Goal: Task Accomplishment & Management: Use online tool/utility

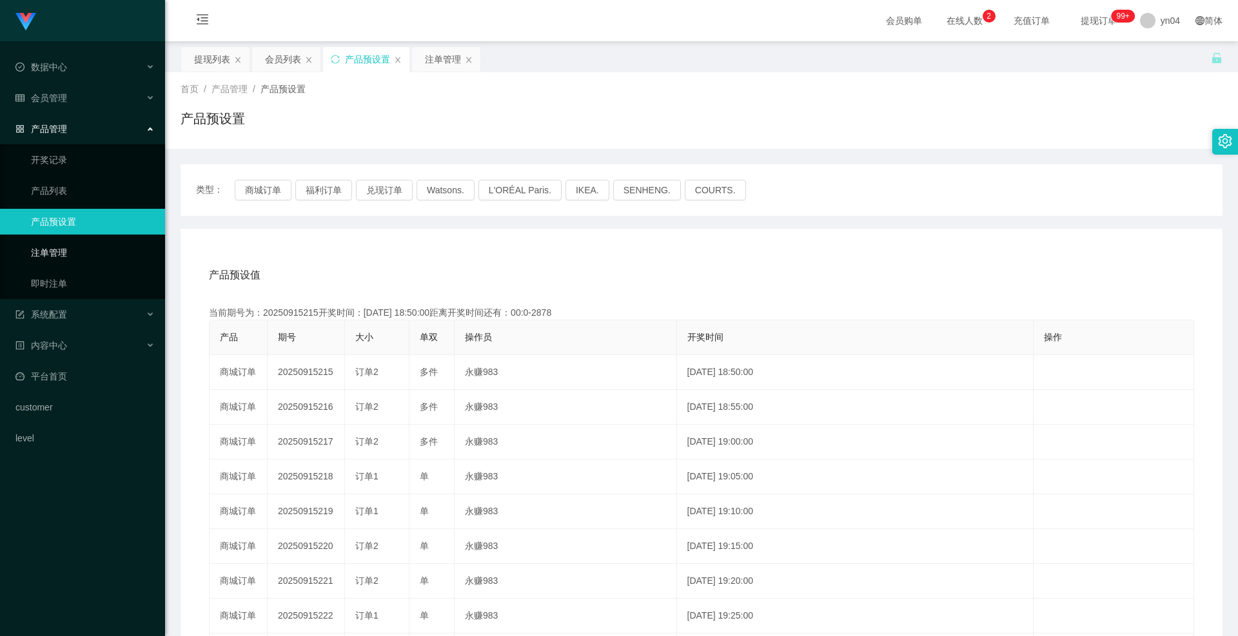
click at [58, 254] on link "注单管理" at bounding box center [93, 253] width 124 height 26
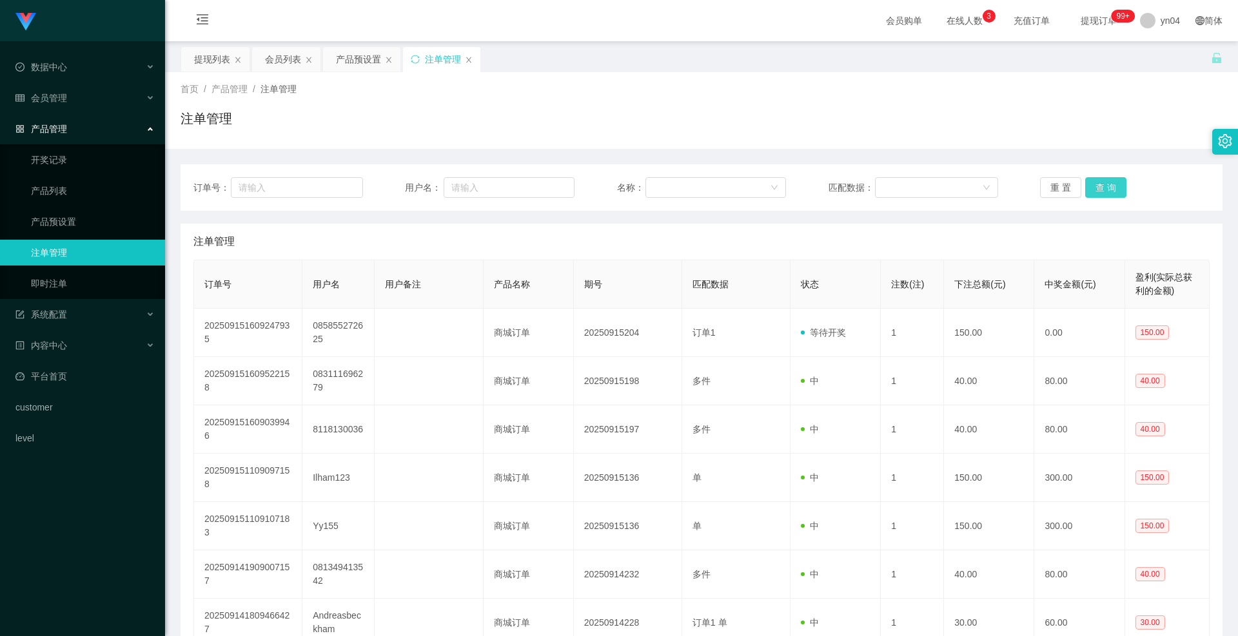
click at [1099, 186] on button "查 询" at bounding box center [1105, 187] width 41 height 21
click at [1099, 186] on div "重 置 查 询" at bounding box center [1125, 187] width 170 height 21
click at [1099, 186] on button "查 询" at bounding box center [1105, 187] width 41 height 21
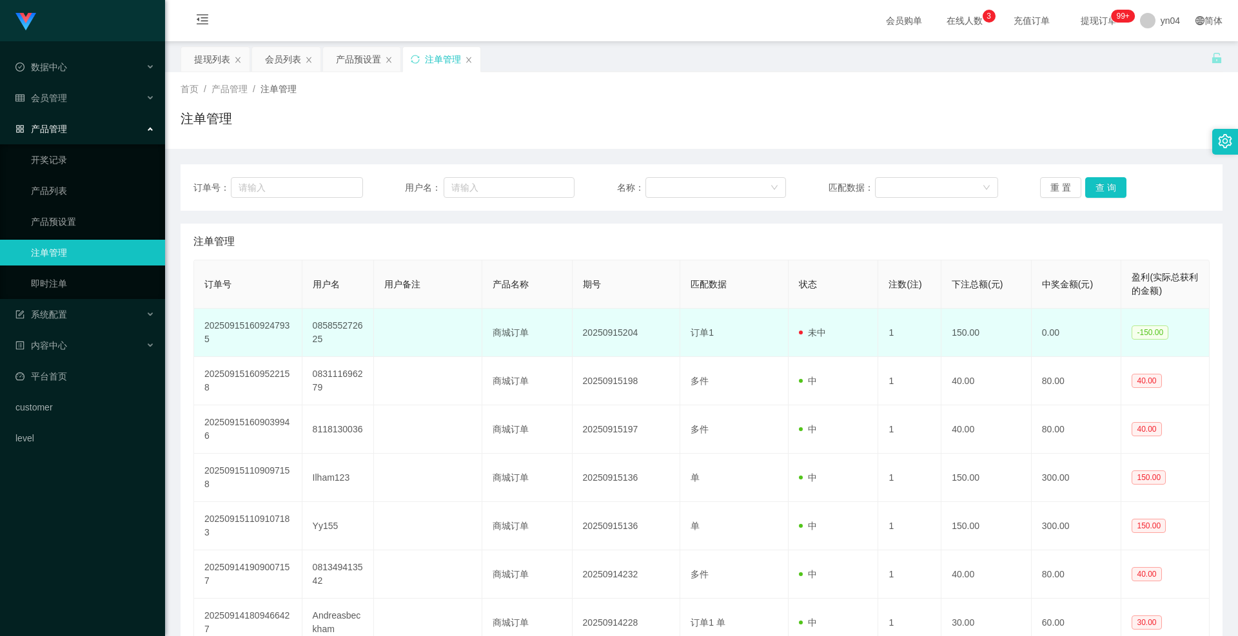
click at [323, 328] on td "085855272625" at bounding box center [338, 333] width 72 height 48
copy td "085855272625"
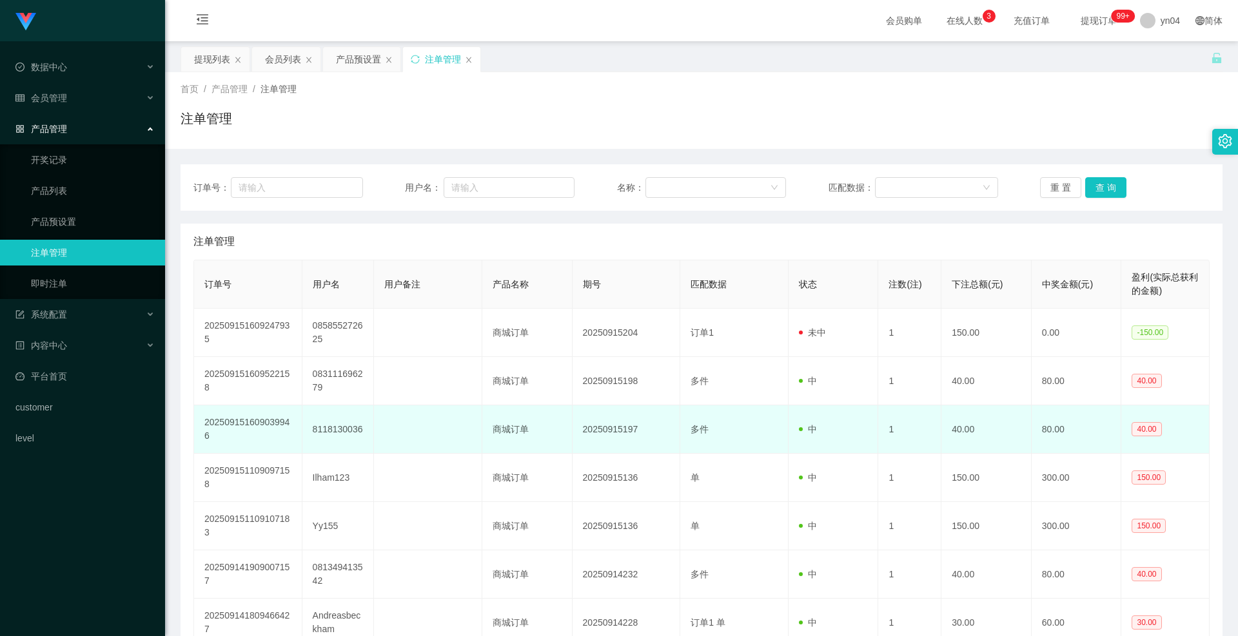
click at [720, 412] on td "多件" at bounding box center [734, 430] width 108 height 48
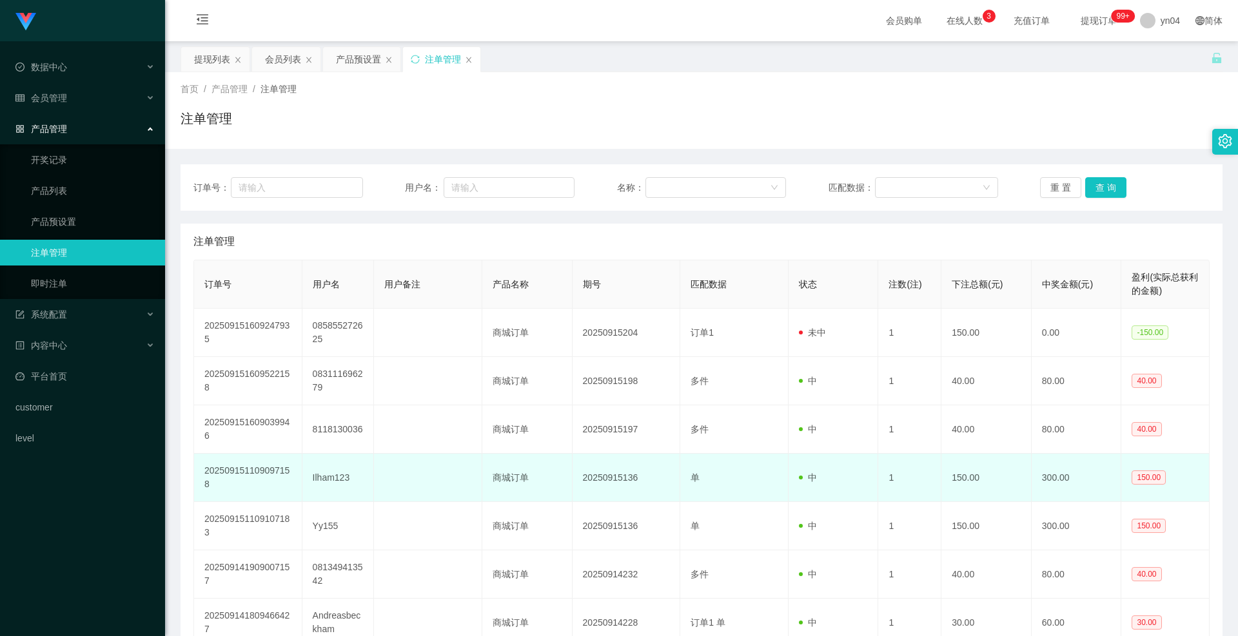
click at [317, 478] on td "Ilham123" at bounding box center [338, 478] width 72 height 48
copy td "Ilham123"
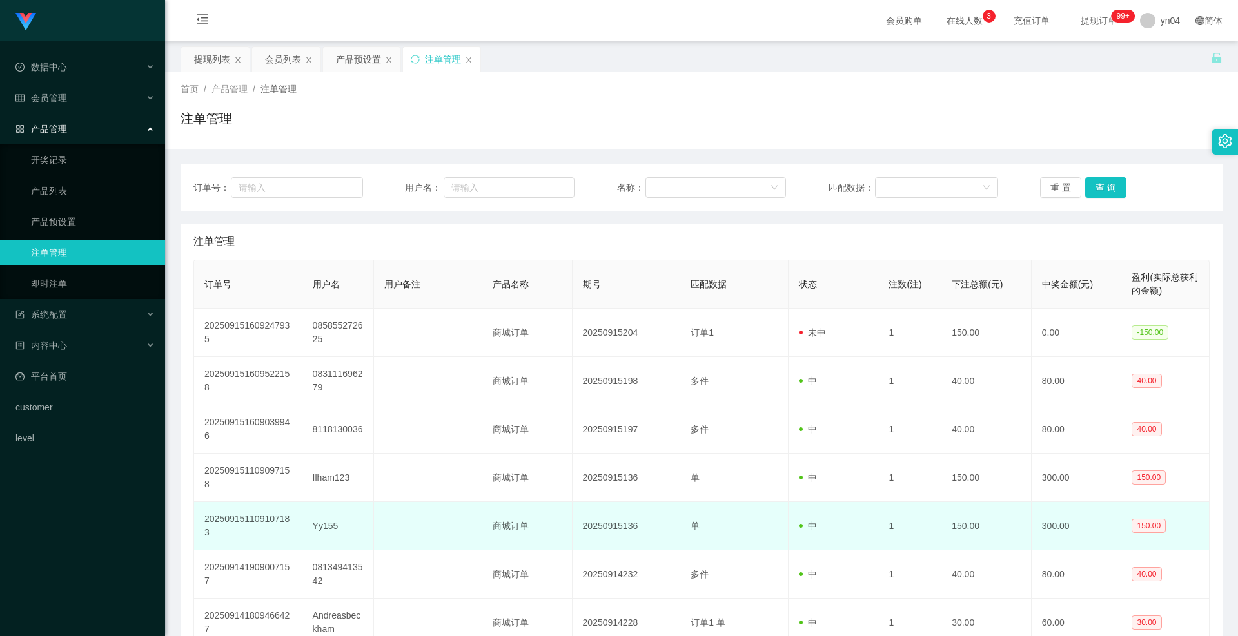
click at [324, 522] on td "Yy155" at bounding box center [338, 526] width 72 height 48
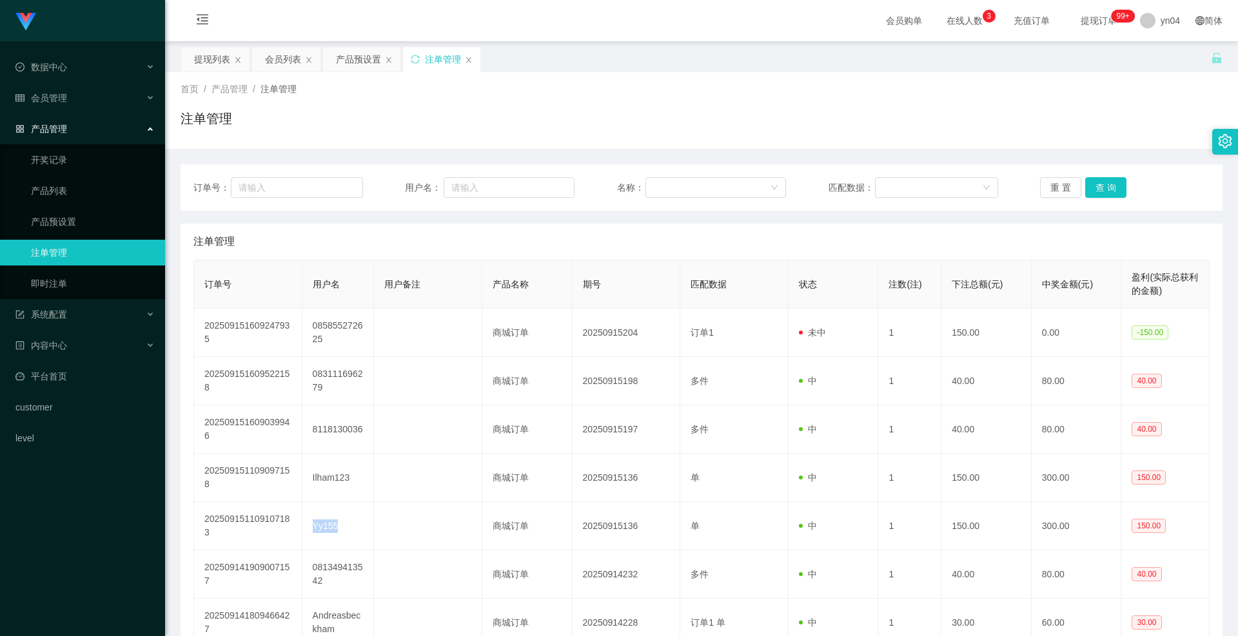
copy td "Yy155"
